Goal: Information Seeking & Learning: Learn about a topic

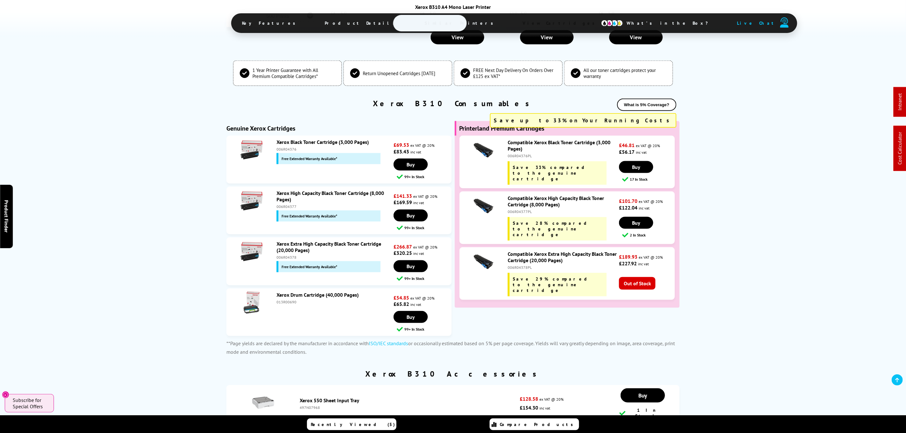
click at [518, 153] on div "006R04376PL" at bounding box center [563, 155] width 110 height 5
copy div "006R04376PL"
click at [514, 265] on div "006R04378PL" at bounding box center [563, 267] width 110 height 5
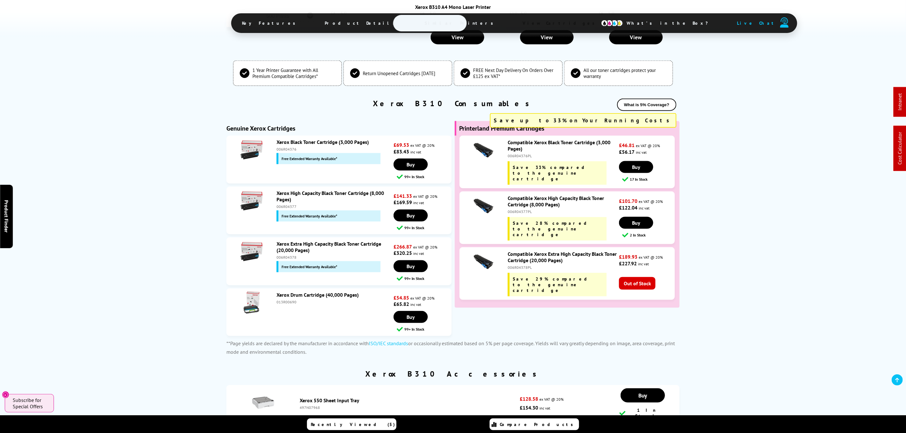
copy div "006R04378PL"
click at [282, 147] on div "006R04376" at bounding box center [333, 149] width 115 height 5
copy div "006R04376"
click at [282, 204] on div "006R04377" at bounding box center [333, 206] width 115 height 5
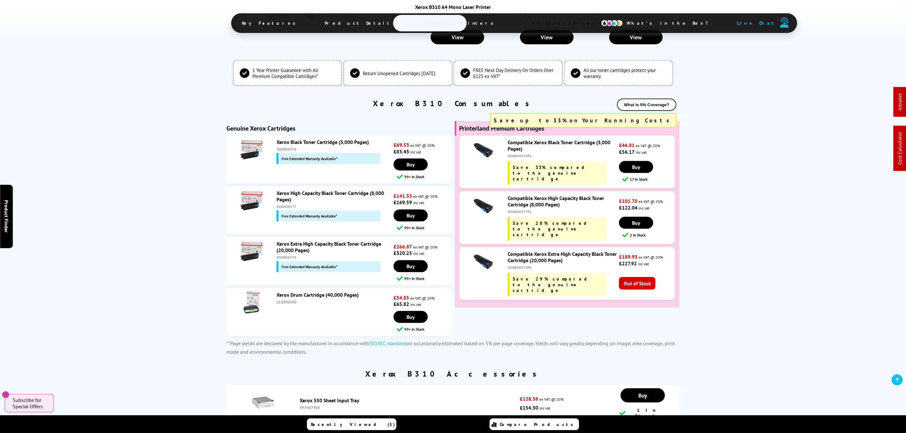
click at [282, 204] on div "006R04377" at bounding box center [333, 206] width 115 height 5
copy div "006R04377"
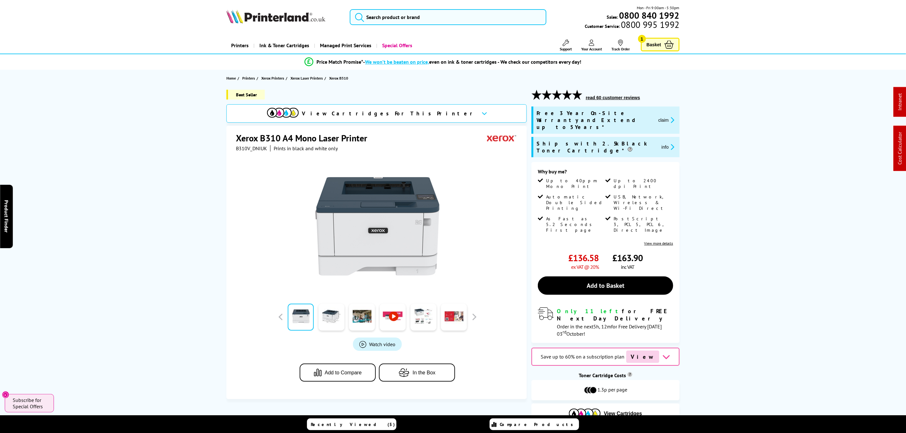
drag, startPoint x: 188, startPoint y: 233, endPoint x: 165, endPoint y: 116, distance: 119.4
click at [250, 149] on span "B310V_DNIUK" at bounding box center [251, 148] width 31 height 6
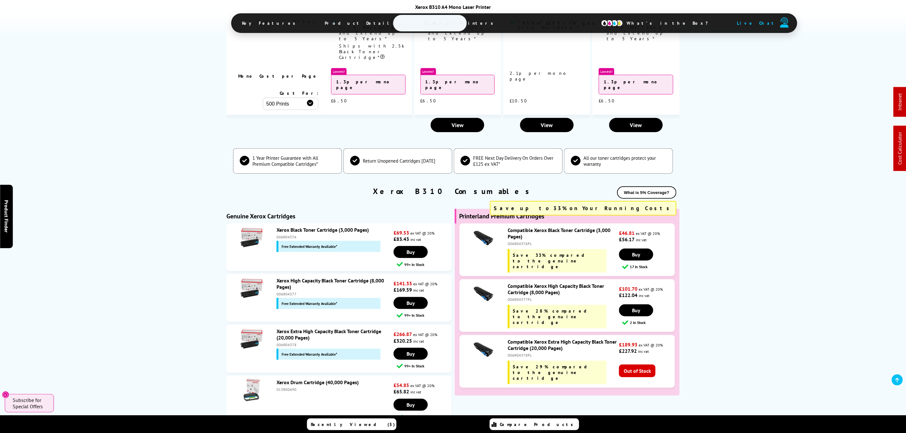
scroll to position [2092, 0]
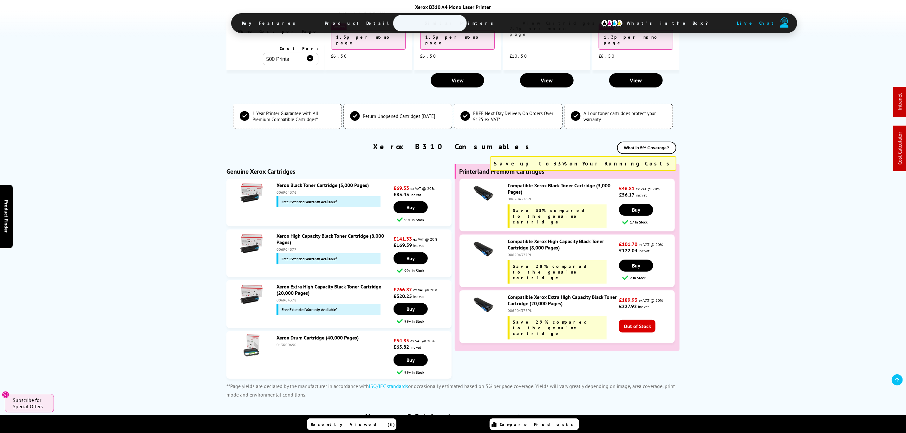
click at [521, 182] on div "Compatible Xerox Black Toner Cartridge (3,000 Pages) 006R04376PL Save 33% compa…" at bounding box center [561, 205] width 115 height 46
click at [522, 197] on div "006R04376PL" at bounding box center [563, 199] width 110 height 5
copy div "006R04376PL"
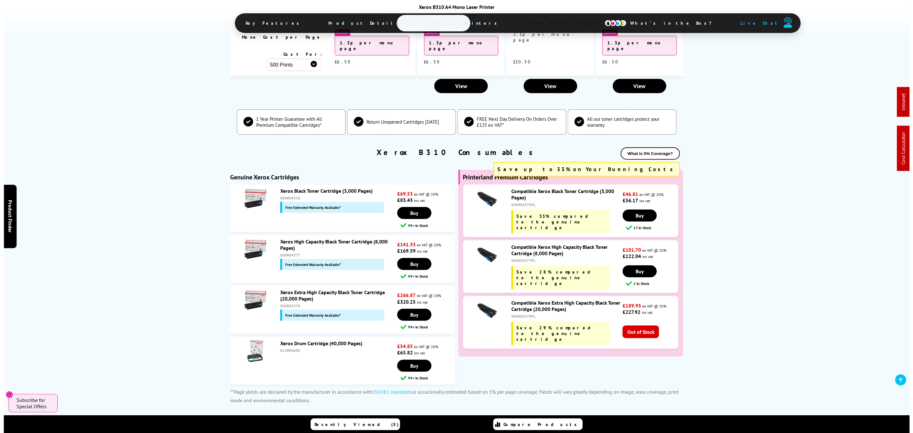
scroll to position [0, 0]
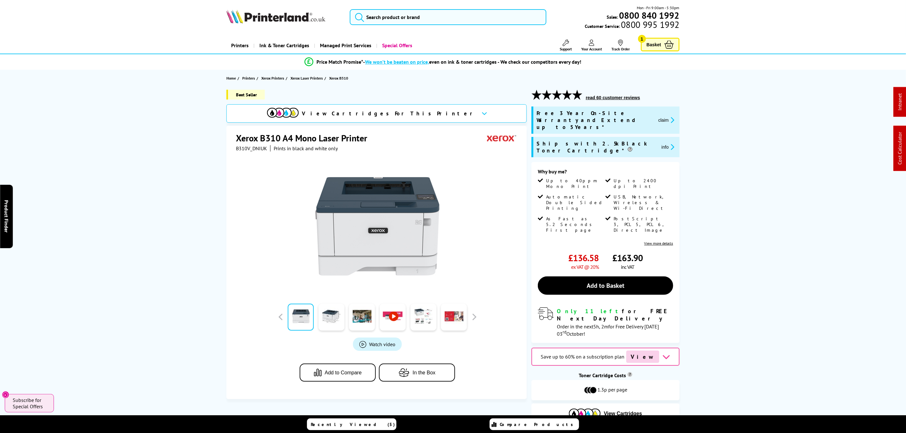
drag, startPoint x: 640, startPoint y: 248, endPoint x: 628, endPoint y: -55, distance: 302.7
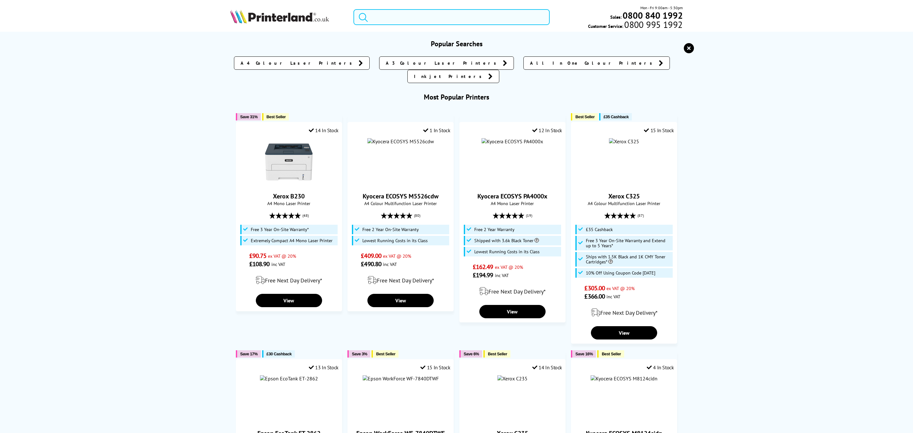
click at [478, 13] on input "search" at bounding box center [451, 17] width 196 height 16
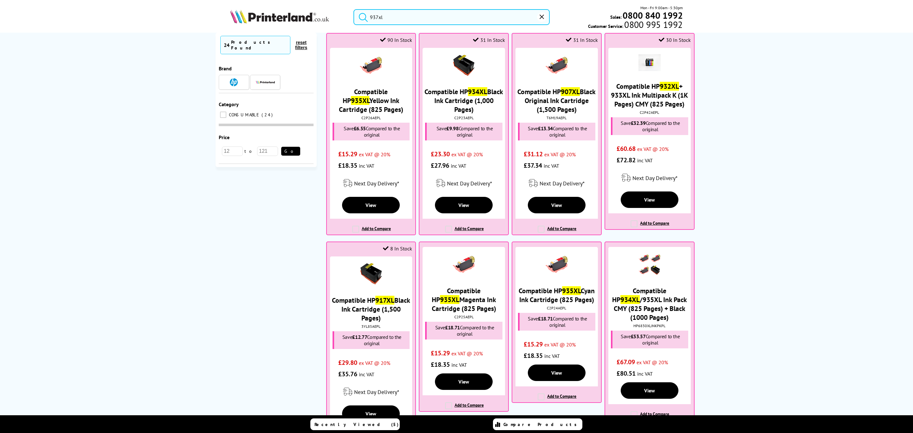
scroll to position [811, 0]
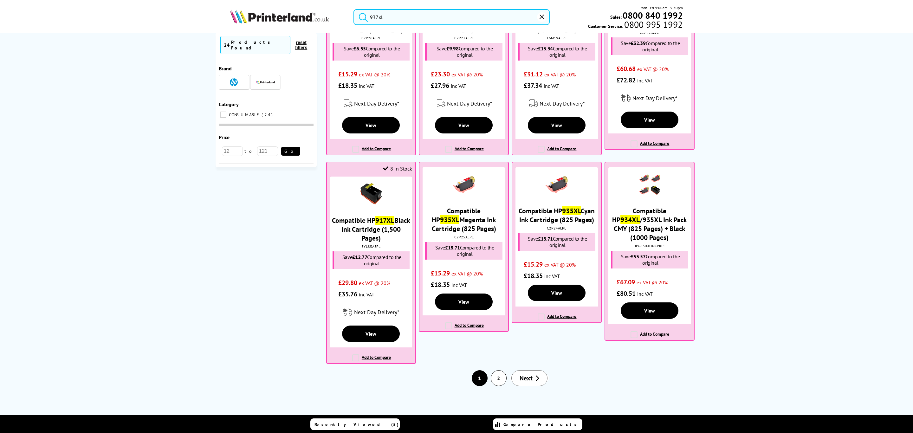
click at [497, 377] on link "2" at bounding box center [498, 378] width 15 height 15
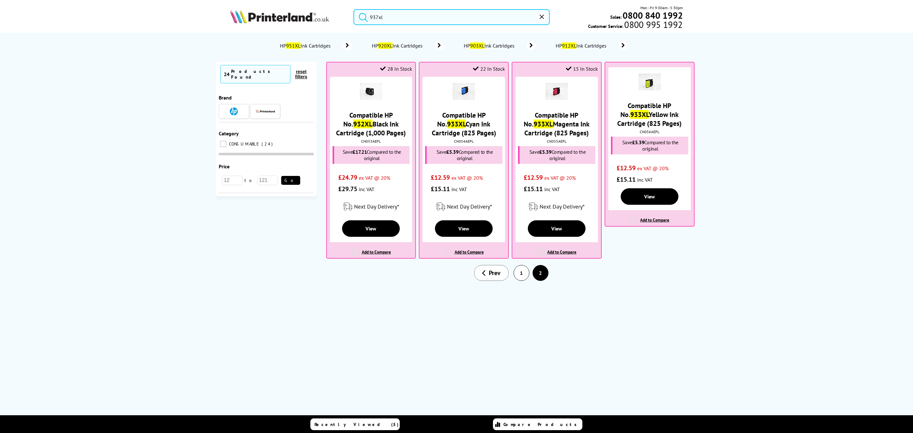
click at [524, 277] on link "1" at bounding box center [521, 272] width 15 height 15
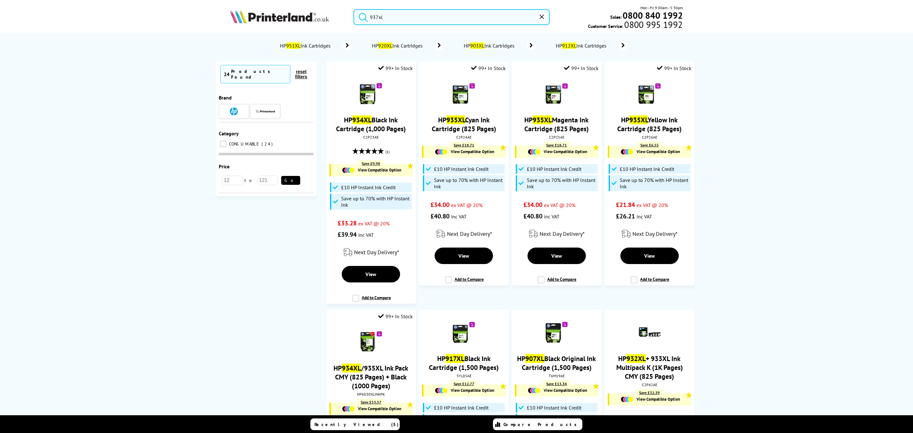
click at [476, 17] on input "937xl" at bounding box center [451, 17] width 196 height 16
drag, startPoint x: 475, startPoint y: 17, endPoint x: 336, endPoint y: 14, distance: 139.2
click at [336, 14] on div "937xl Mon - Fri 9:00am - 5:30pm Sales: 0800 840 1992 Customer Service: 0800 995…" at bounding box center [456, 19] width 507 height 28
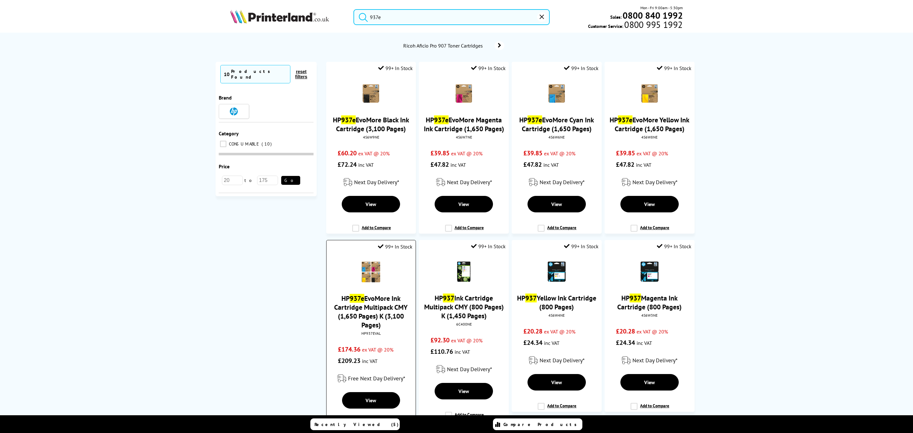
type input "937e"
click at [360, 280] on img at bounding box center [371, 272] width 22 height 22
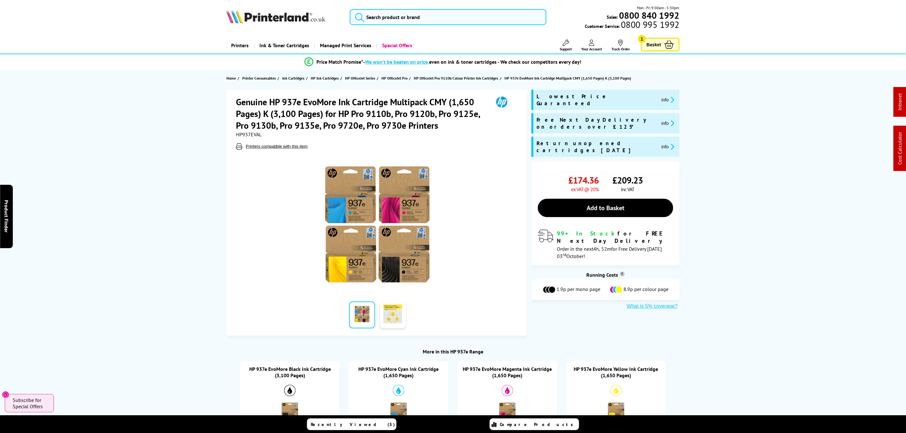
click at [407, 29] on div "Mon - Fri 9:00am - 5:30pm Sales: 0800 840 1992 Customer Service: 0800 995 1992" at bounding box center [452, 19] width 507 height 28
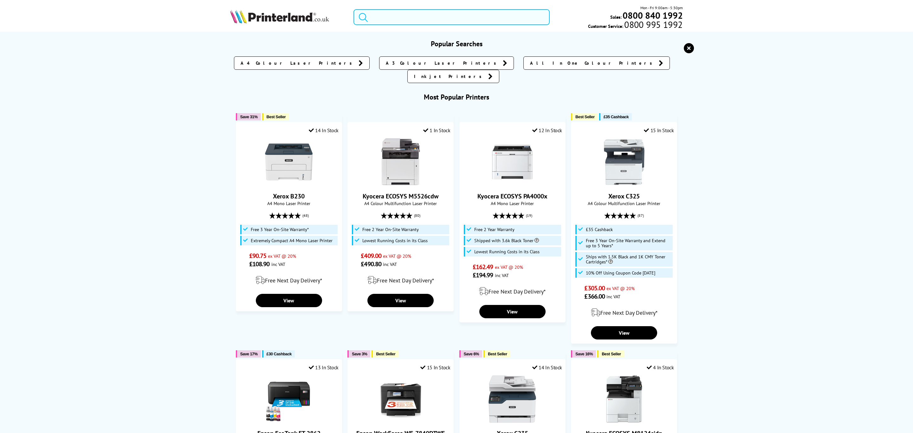
click at [409, 17] on input "search" at bounding box center [451, 17] width 196 height 16
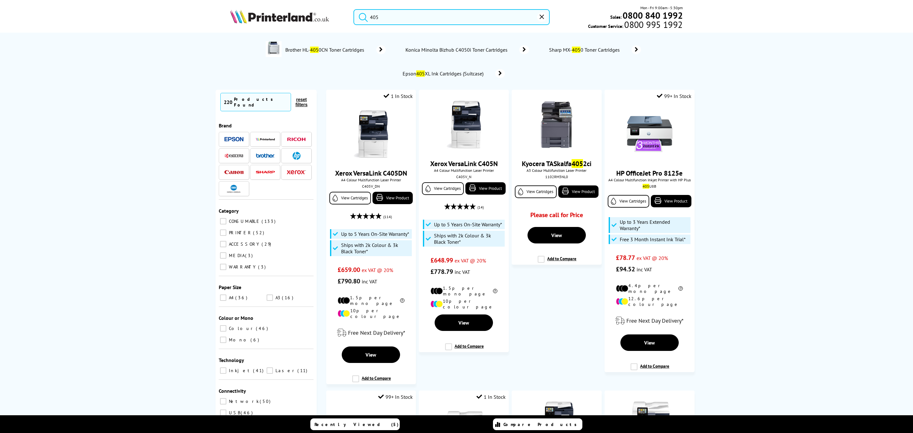
click at [409, 17] on input "405" at bounding box center [451, 17] width 196 height 16
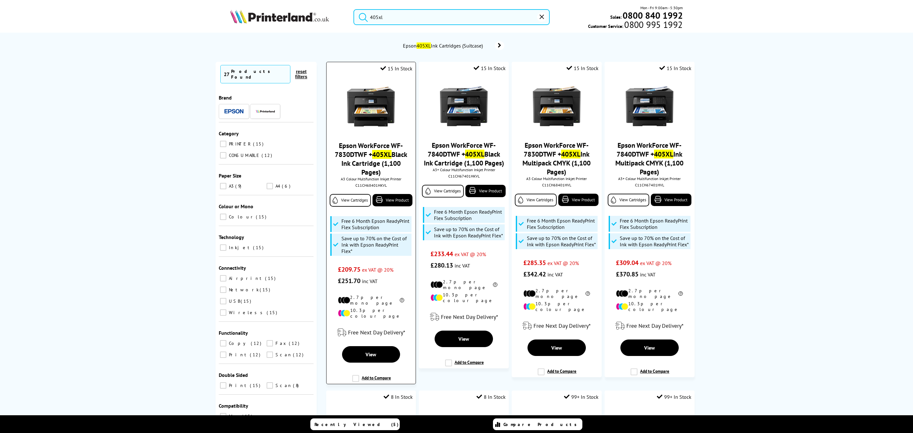
type input "405xl"
click at [373, 91] on img at bounding box center [371, 107] width 48 height 48
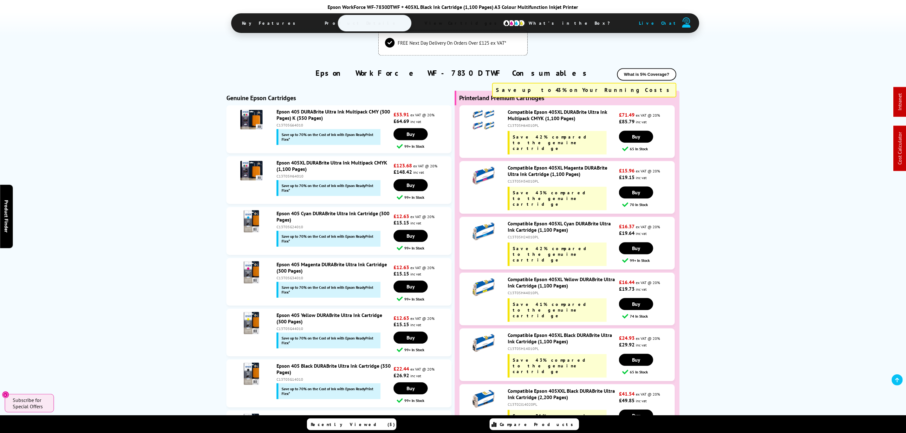
scroll to position [1284, 0]
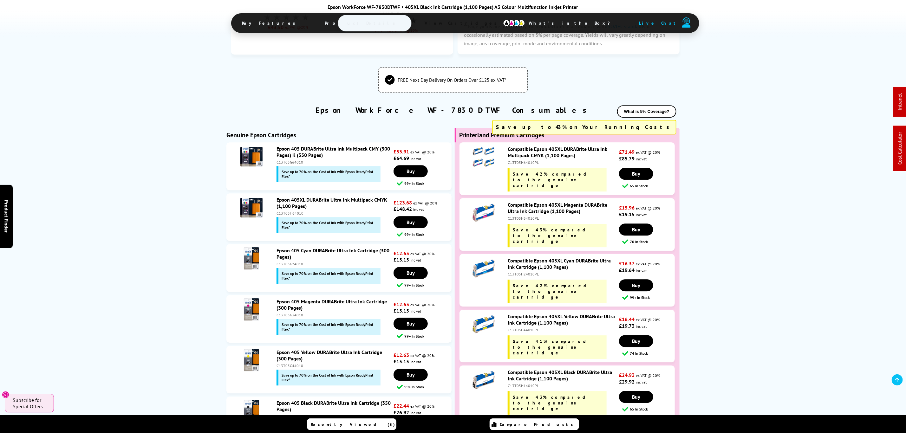
click at [292, 211] on div "C13T05H64010" at bounding box center [333, 213] width 115 height 5
copy div "C13T05H64010"
click at [285, 211] on div "C13T05H64010" at bounding box center [333, 213] width 115 height 5
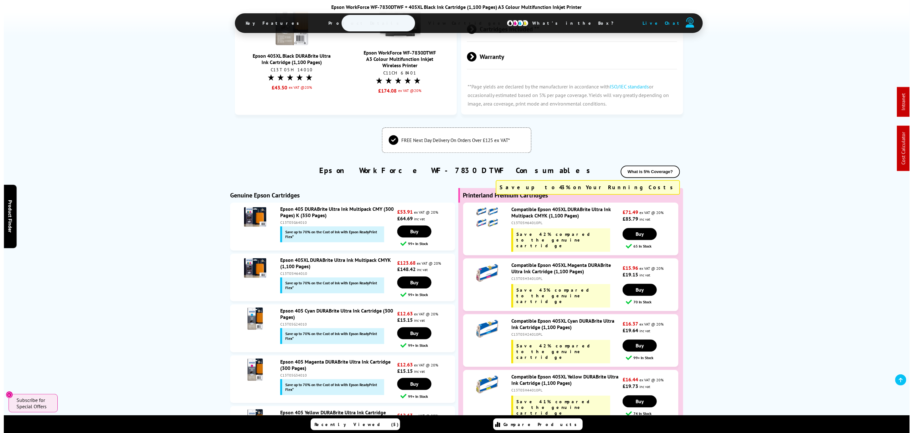
scroll to position [0, 0]
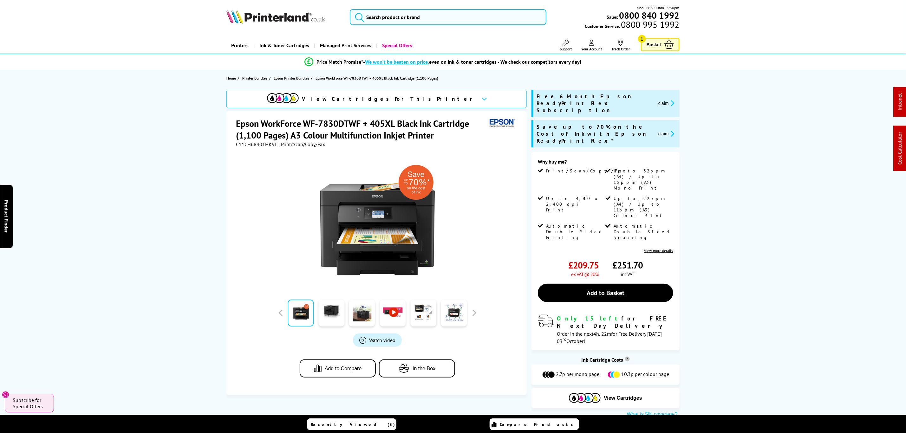
drag, startPoint x: 476, startPoint y: 272, endPoint x: 457, endPoint y: 68, distance: 204.7
click at [458, 15] on input "search" at bounding box center [451, 17] width 196 height 16
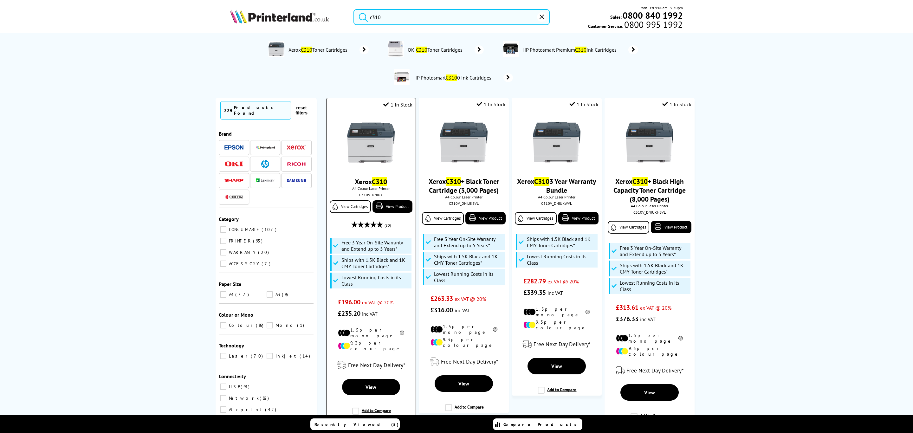
type input "c310"
click at [387, 137] on img at bounding box center [371, 143] width 48 height 48
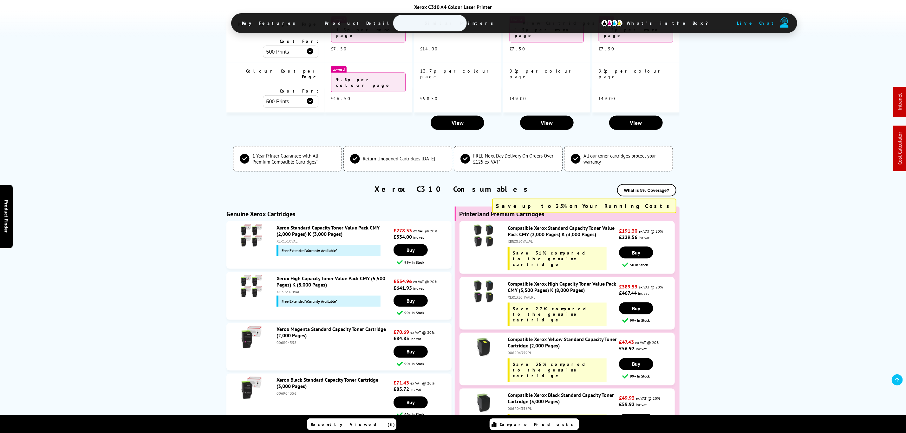
click at [521, 295] on div "XERC310HVALPL" at bounding box center [563, 297] width 110 height 5
copy div "XERC310HVALPL"
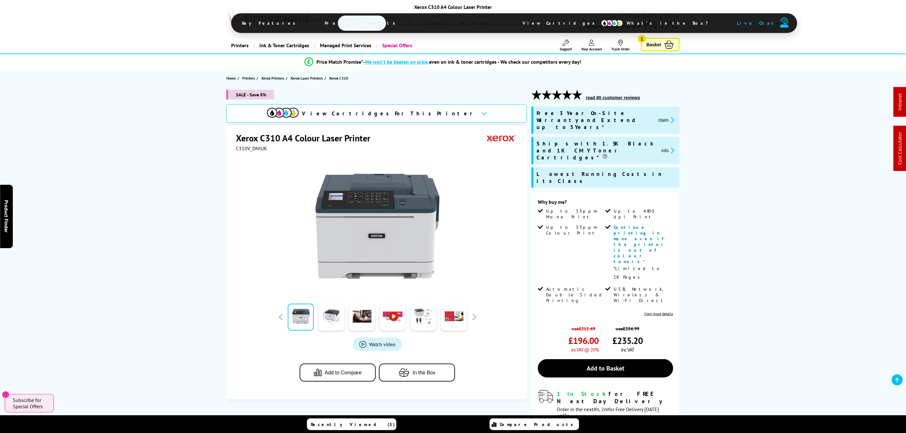
drag, startPoint x: 509, startPoint y: 290, endPoint x: 492, endPoint y: 60, distance: 231.1
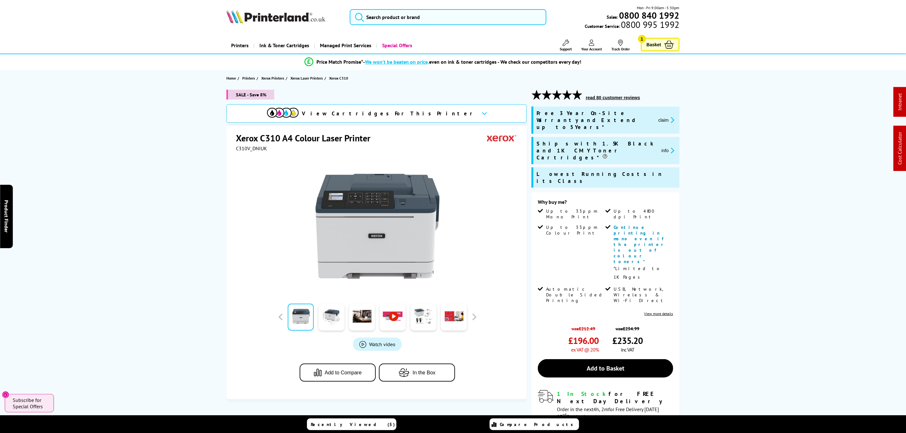
click at [479, 26] on div "Mon - Fri 9:00am - 5:30pm Sales: 0800 840 1992 Customer Service: 0800 995 1992" at bounding box center [452, 19] width 507 height 28
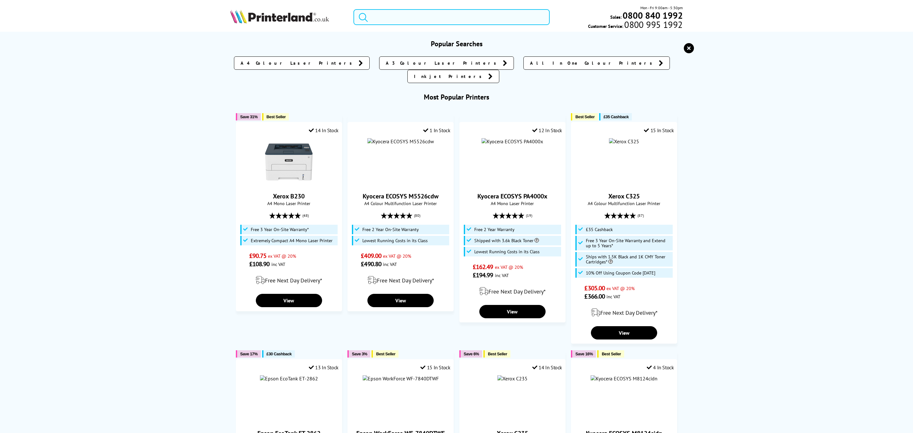
click at [430, 22] on input "search" at bounding box center [451, 17] width 196 height 16
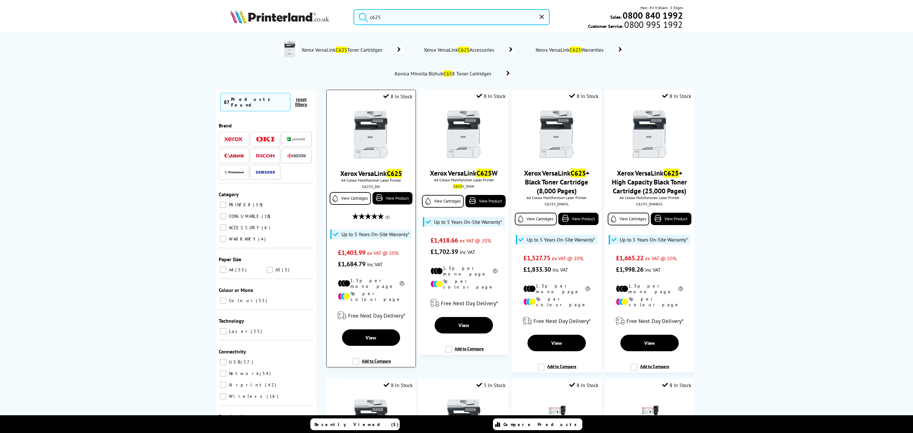
type input "c625"
click at [377, 137] on img at bounding box center [371, 135] width 48 height 48
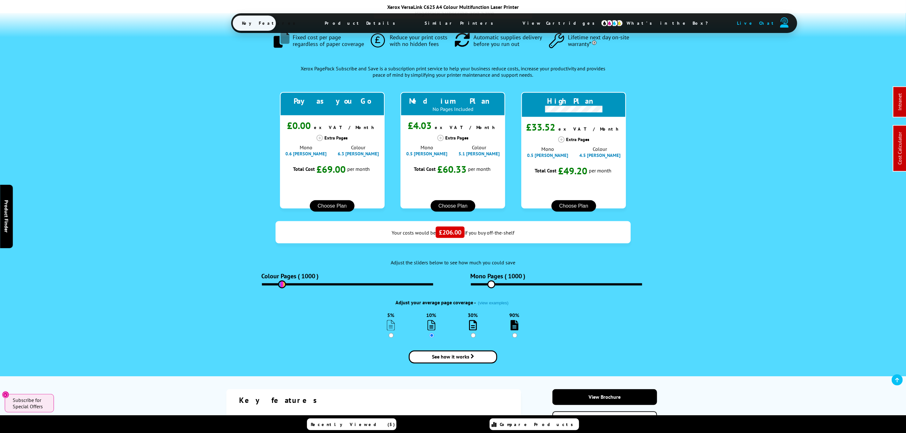
scroll to position [523, 0]
